Goal: Information Seeking & Learning: Learn about a topic

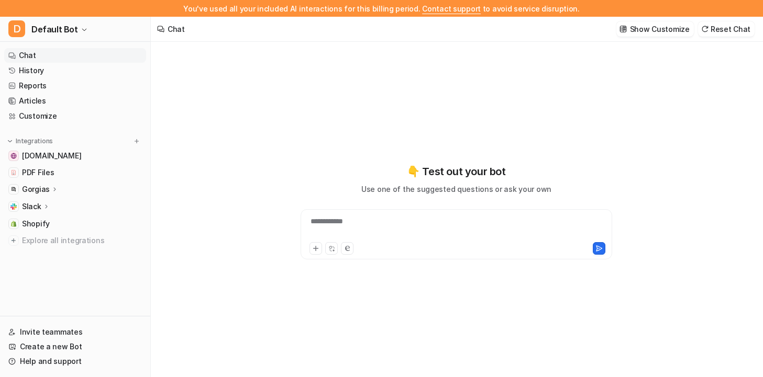
type textarea "**********"
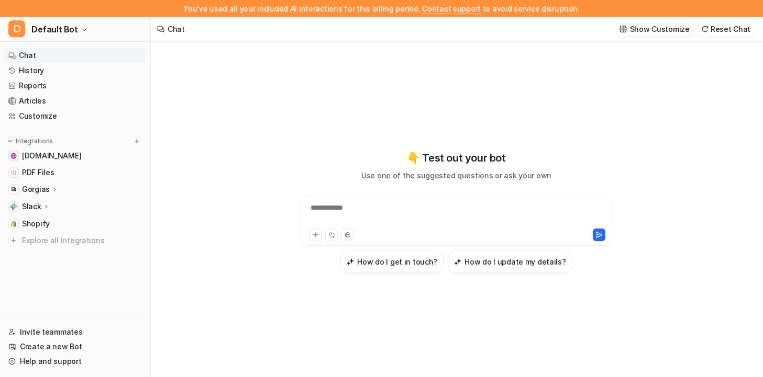
click at [658, 29] on p "Show Customize" at bounding box center [660, 29] width 60 height 11
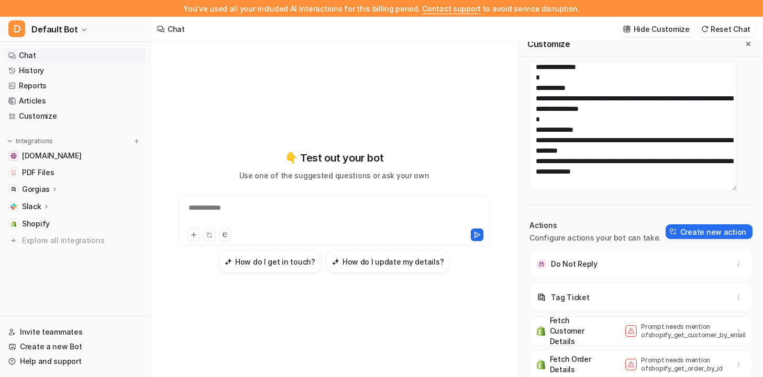
scroll to position [97, 0]
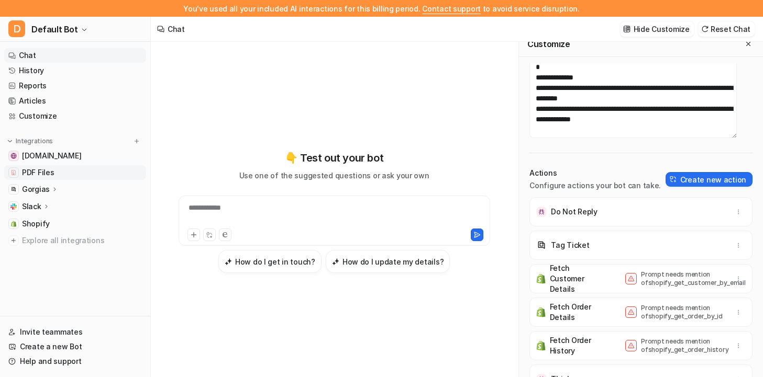
click at [53, 171] on link "PDF Files" at bounding box center [75, 172] width 142 height 15
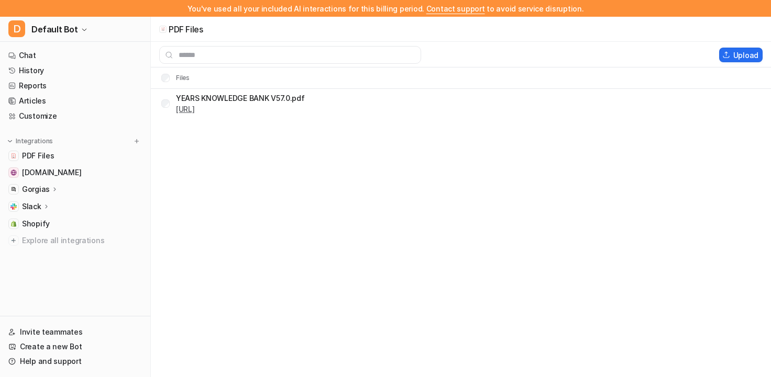
click at [195, 109] on link "[URL]" at bounding box center [185, 109] width 19 height 9
click at [92, 175] on link "[DOMAIN_NAME]" at bounding box center [75, 172] width 142 height 15
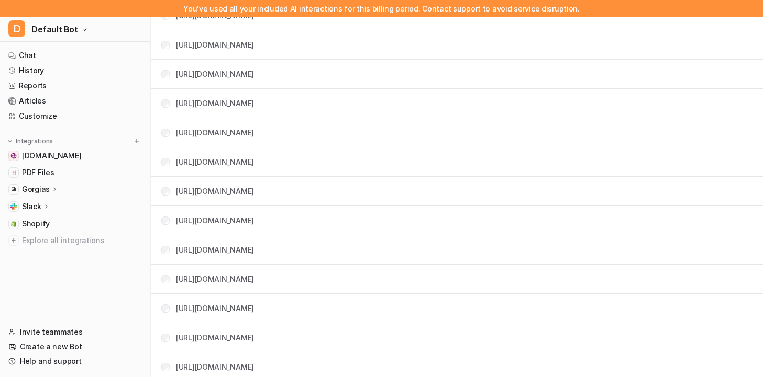
scroll to position [1835, 0]
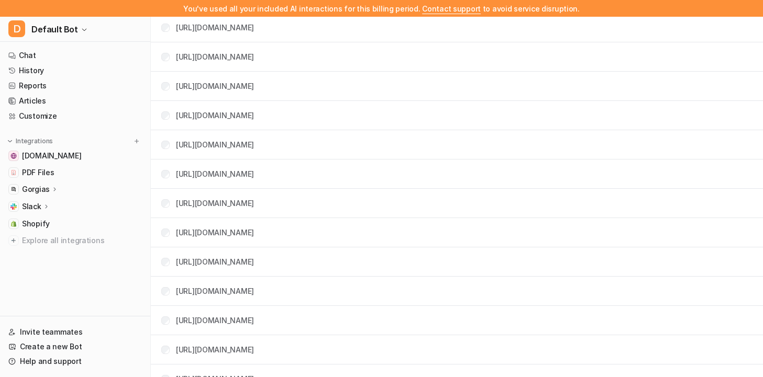
click at [254, 270] on td "[URL][DOMAIN_NAME]" at bounding box center [204, 261] width 102 height 19
click at [254, 265] on link "[URL][DOMAIN_NAME]" at bounding box center [215, 262] width 78 height 9
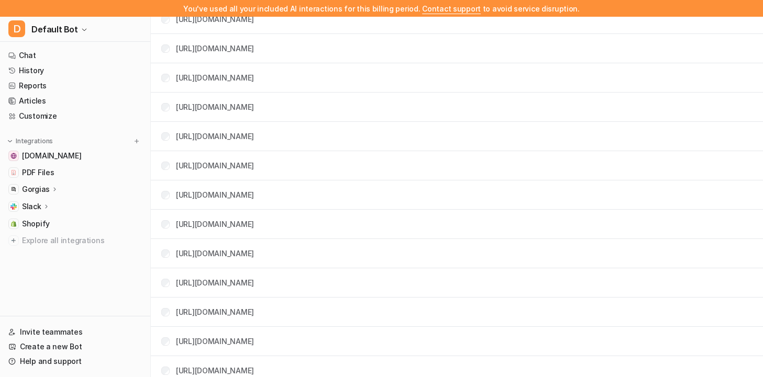
scroll to position [1047, 0]
